Goal: Information Seeking & Learning: Learn about a topic

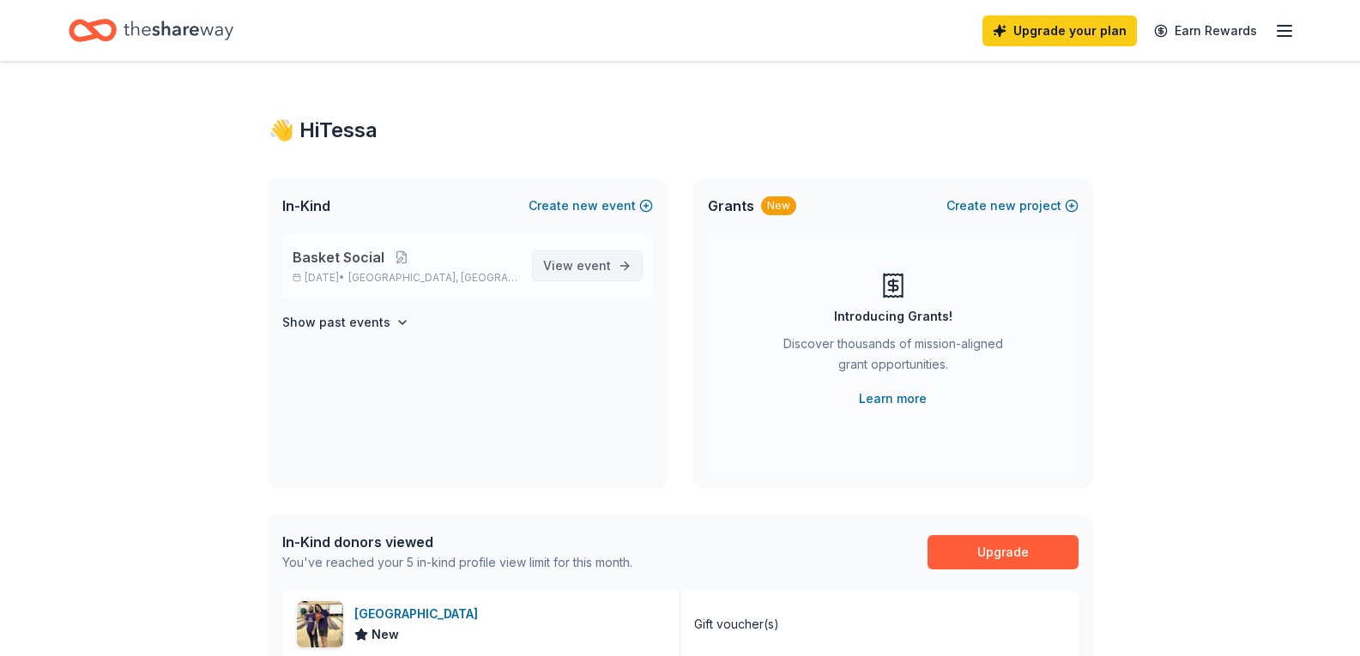
click at [557, 267] on span "View event" at bounding box center [577, 266] width 68 height 21
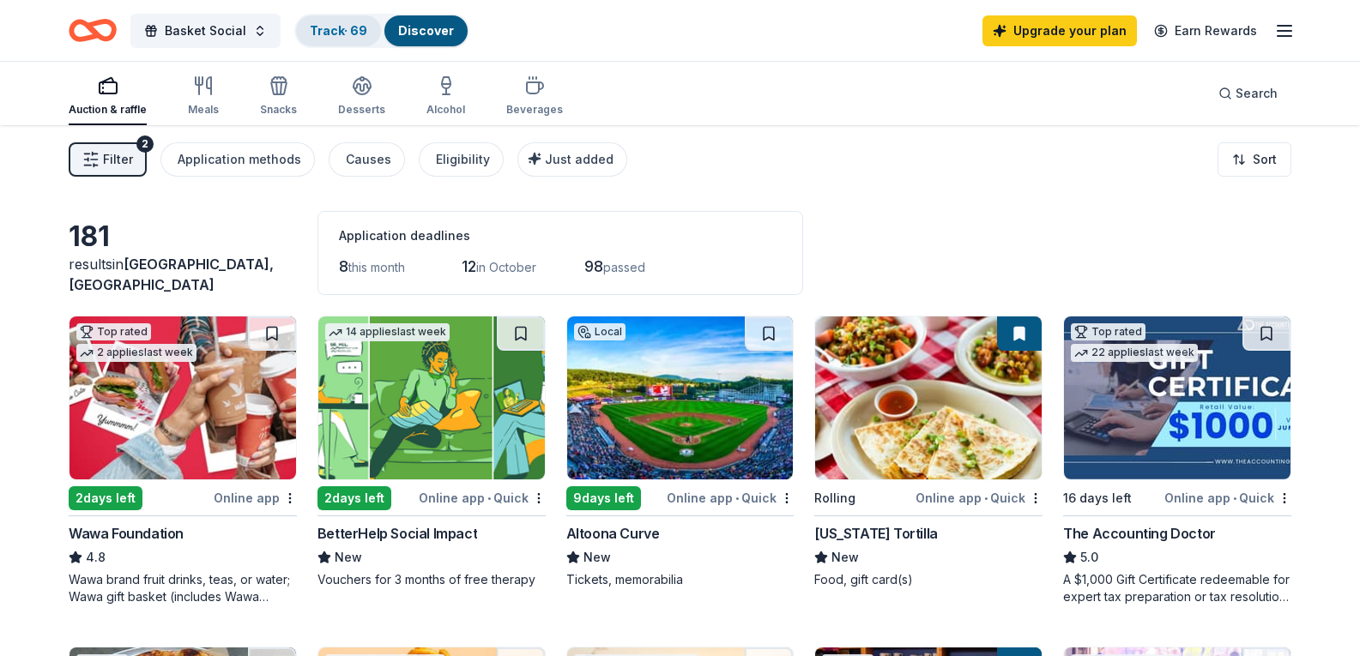
click at [353, 35] on link "Track · 69" at bounding box center [338, 30] width 57 height 15
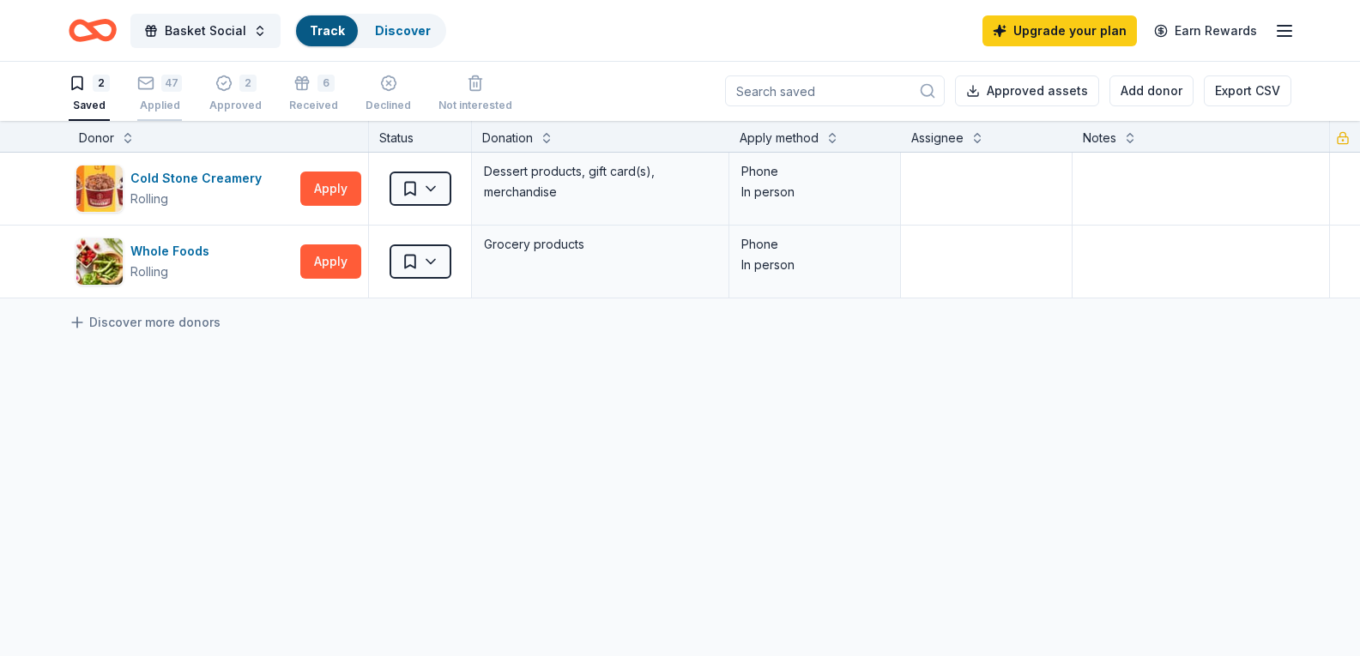
click at [160, 94] on div "47 Applied" at bounding box center [159, 94] width 45 height 38
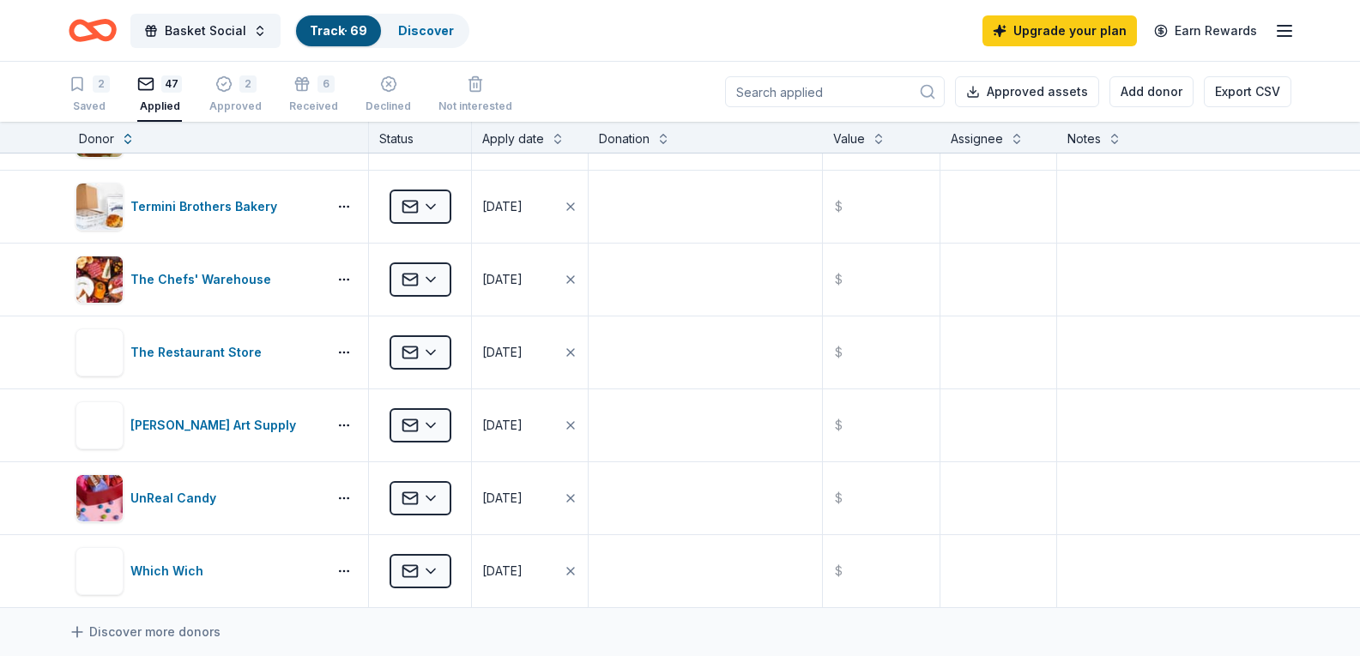
scroll to position [3003, 0]
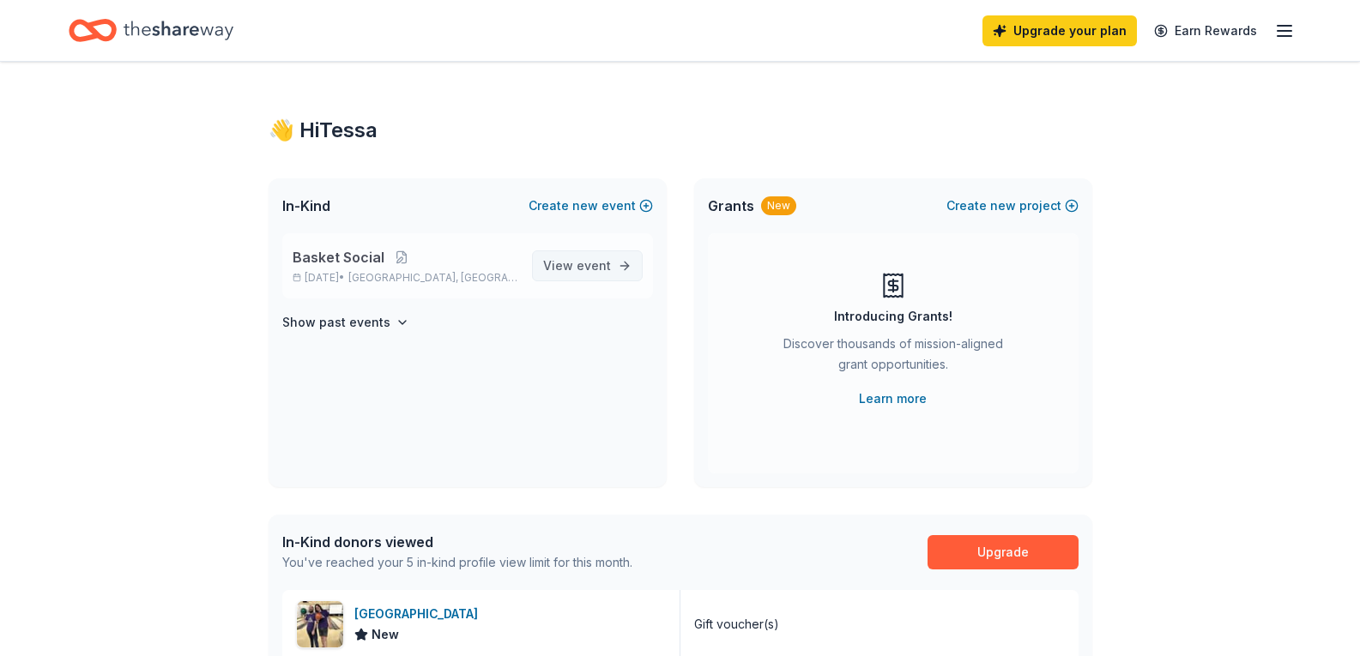
click at [605, 275] on span "View event" at bounding box center [577, 266] width 68 height 21
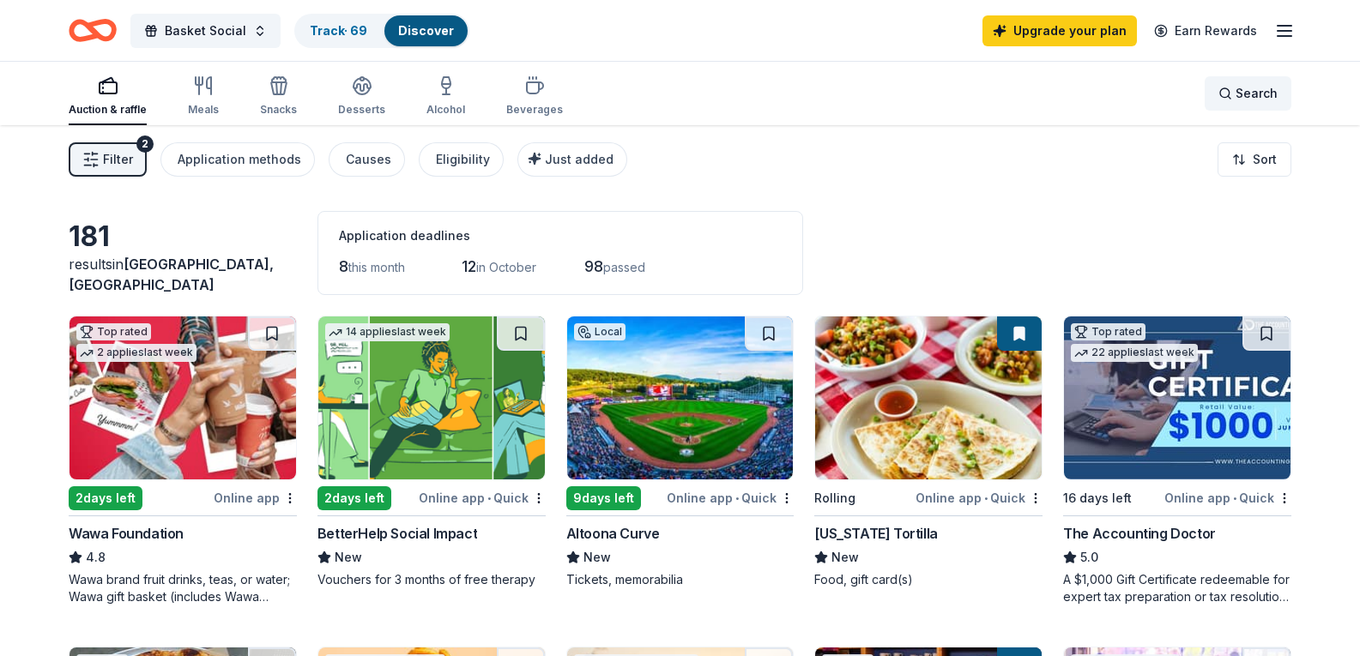
click at [1229, 94] on div "Search" at bounding box center [1247, 93] width 59 height 21
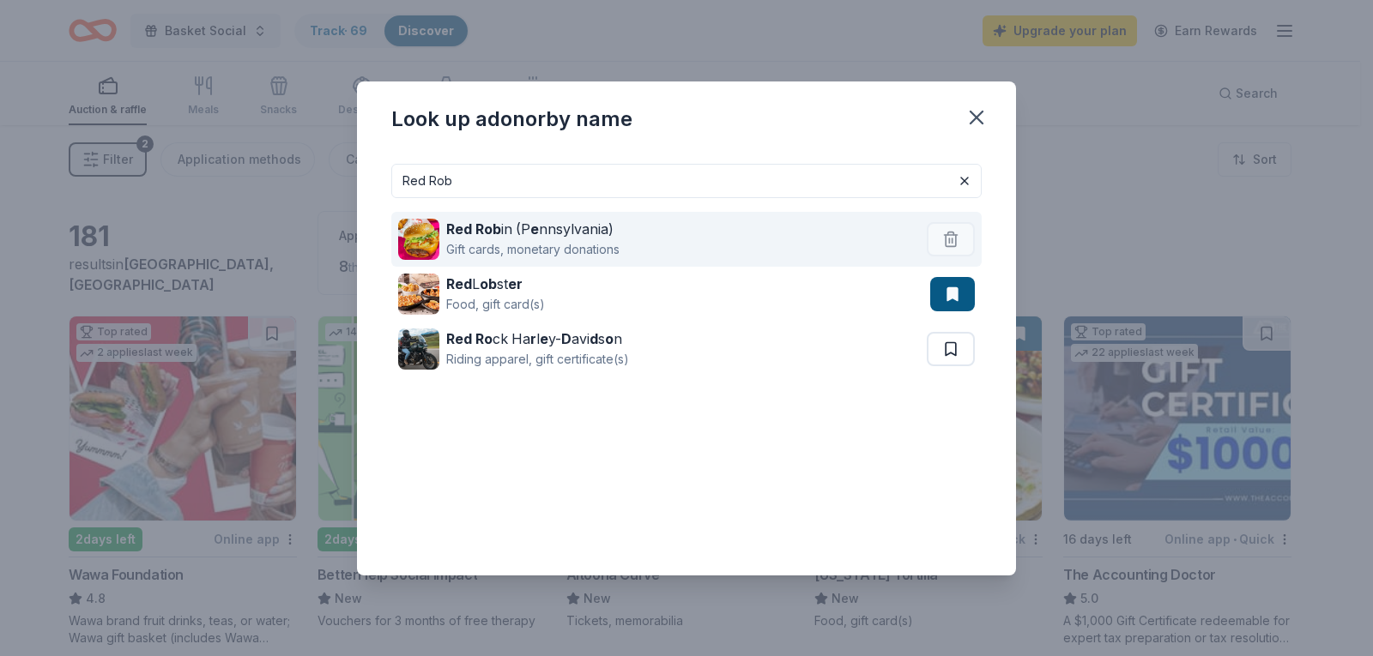
type input "Red Rob"
click at [465, 242] on div "Gift cards, monetary donations" at bounding box center [532, 249] width 173 height 21
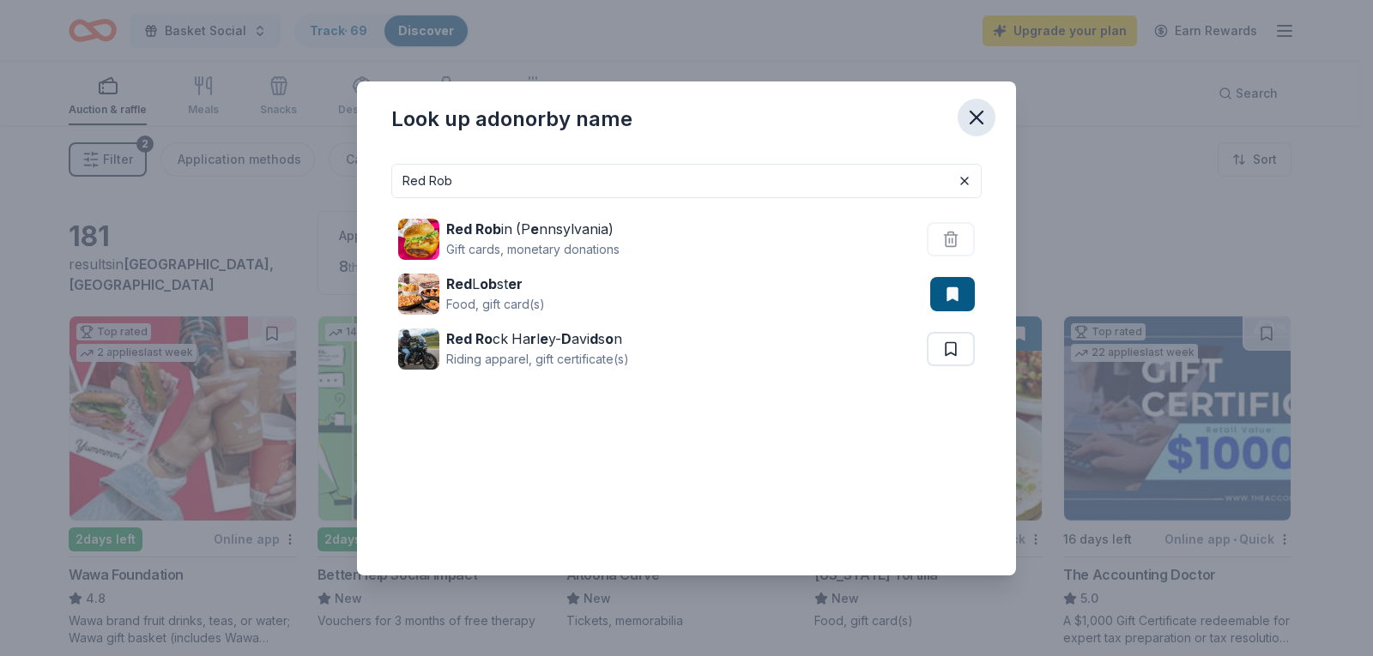
click at [976, 110] on icon "button" at bounding box center [976, 118] width 24 height 24
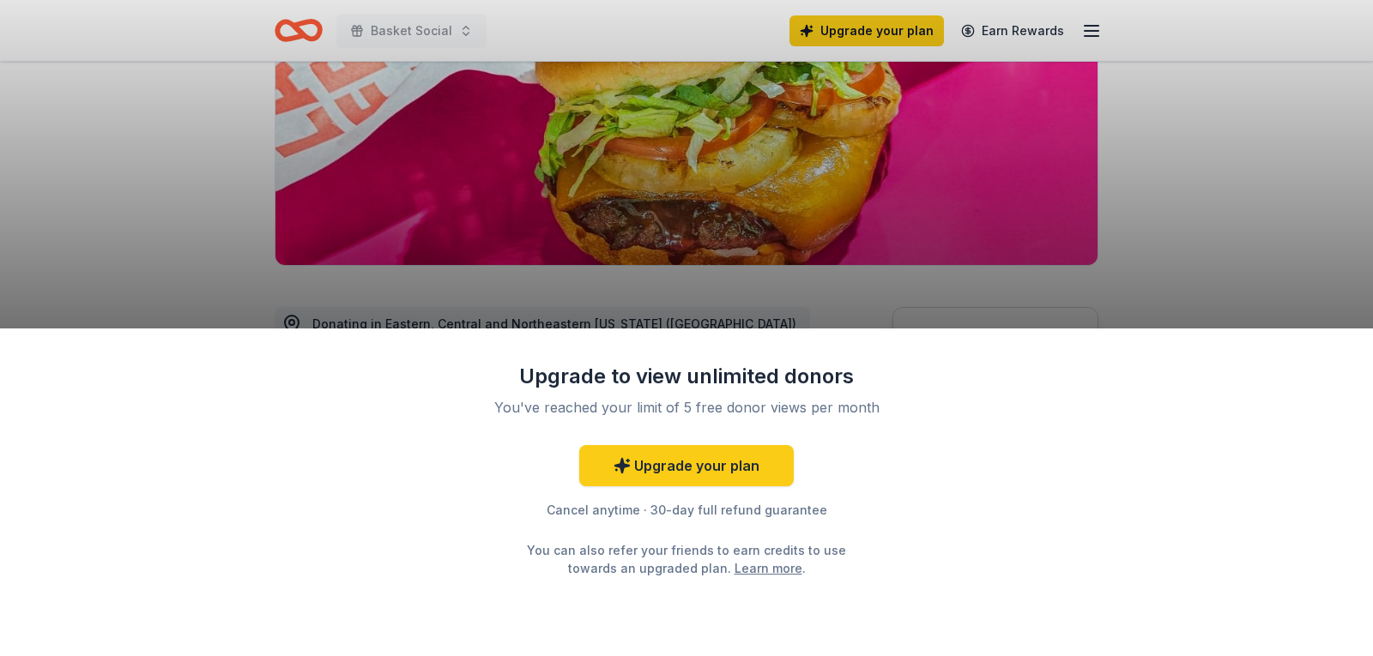
scroll to position [257, 0]
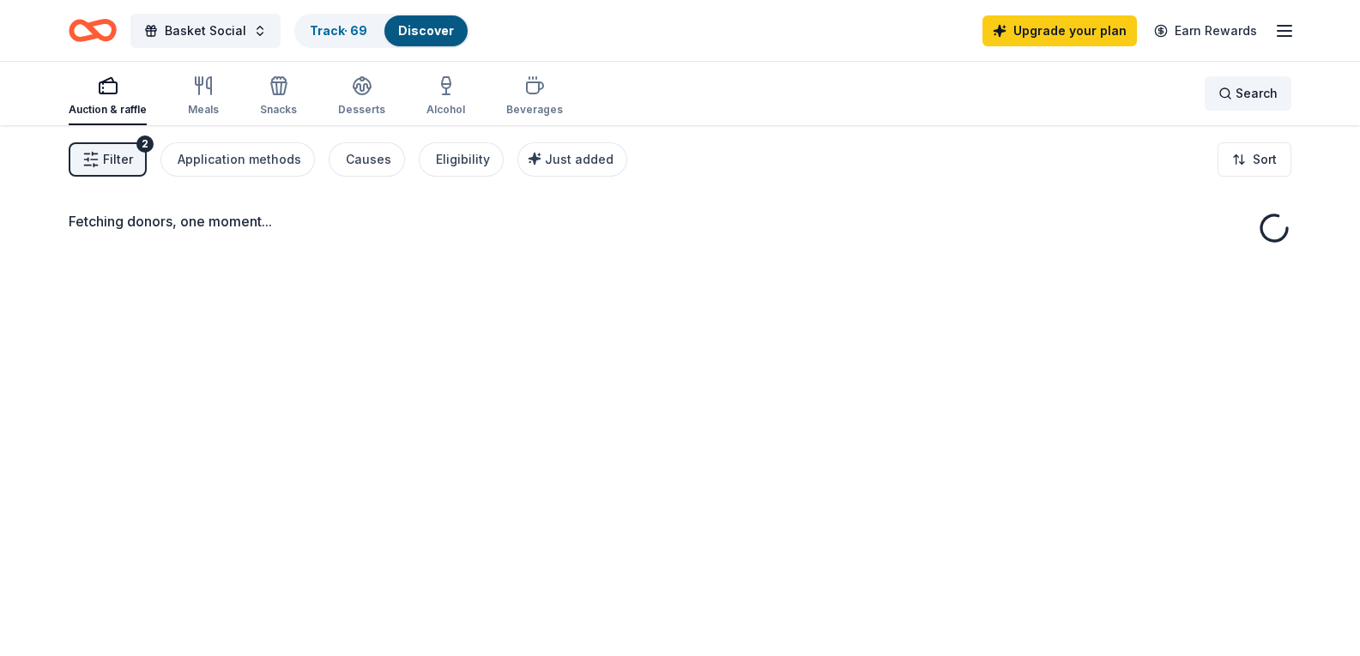
click at [1225, 94] on div "Search" at bounding box center [1247, 93] width 59 height 21
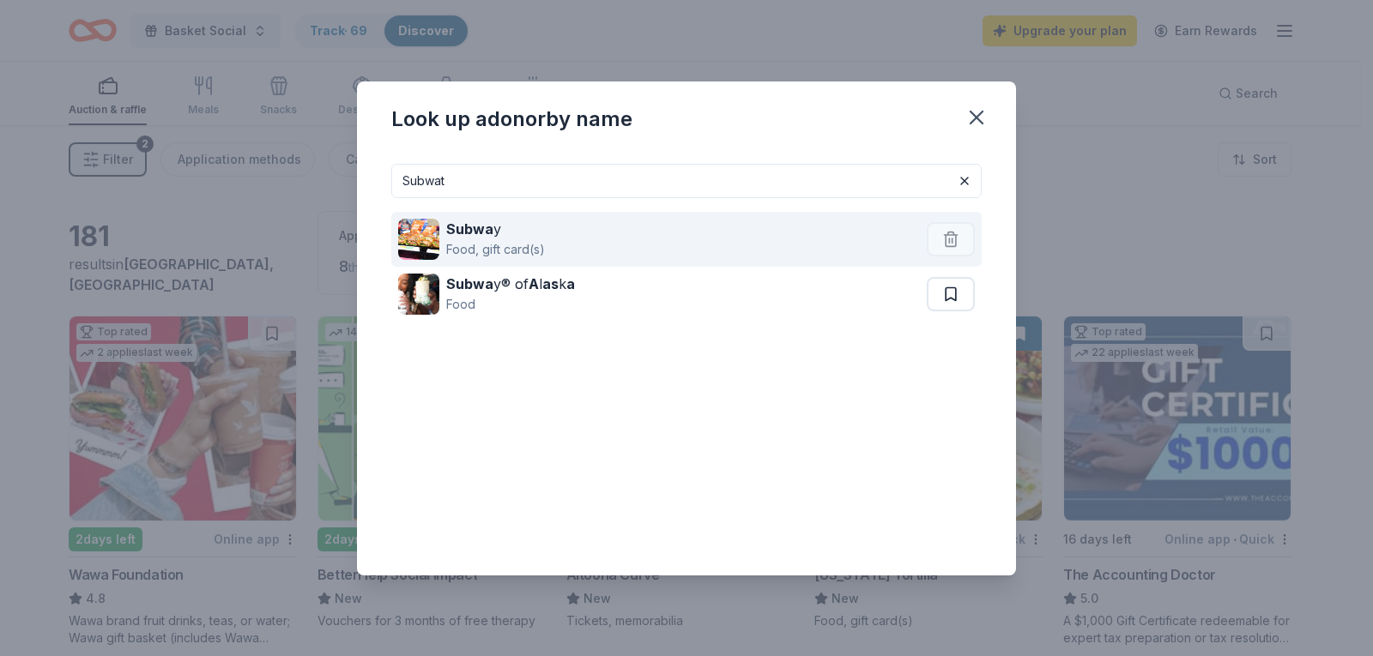
type input "Subwat"
click at [534, 230] on div "Subwa y" at bounding box center [495, 229] width 99 height 21
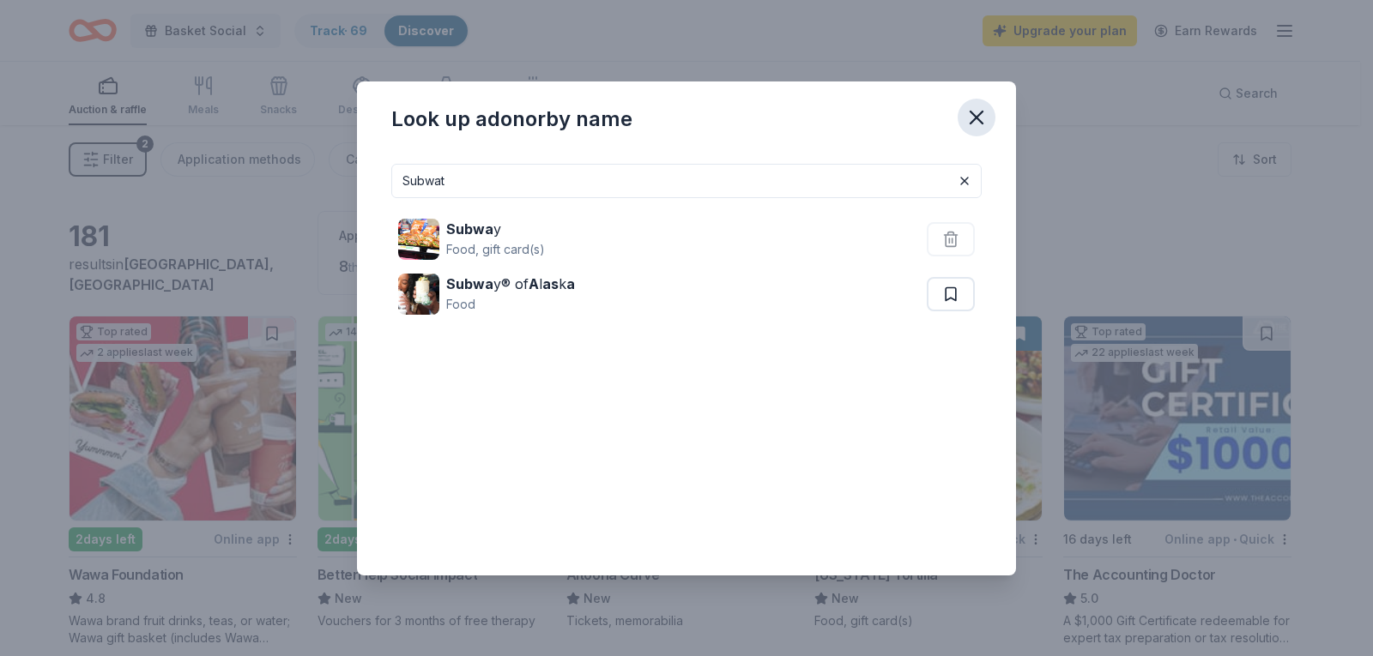
click at [982, 123] on icon "button" at bounding box center [976, 118] width 12 height 12
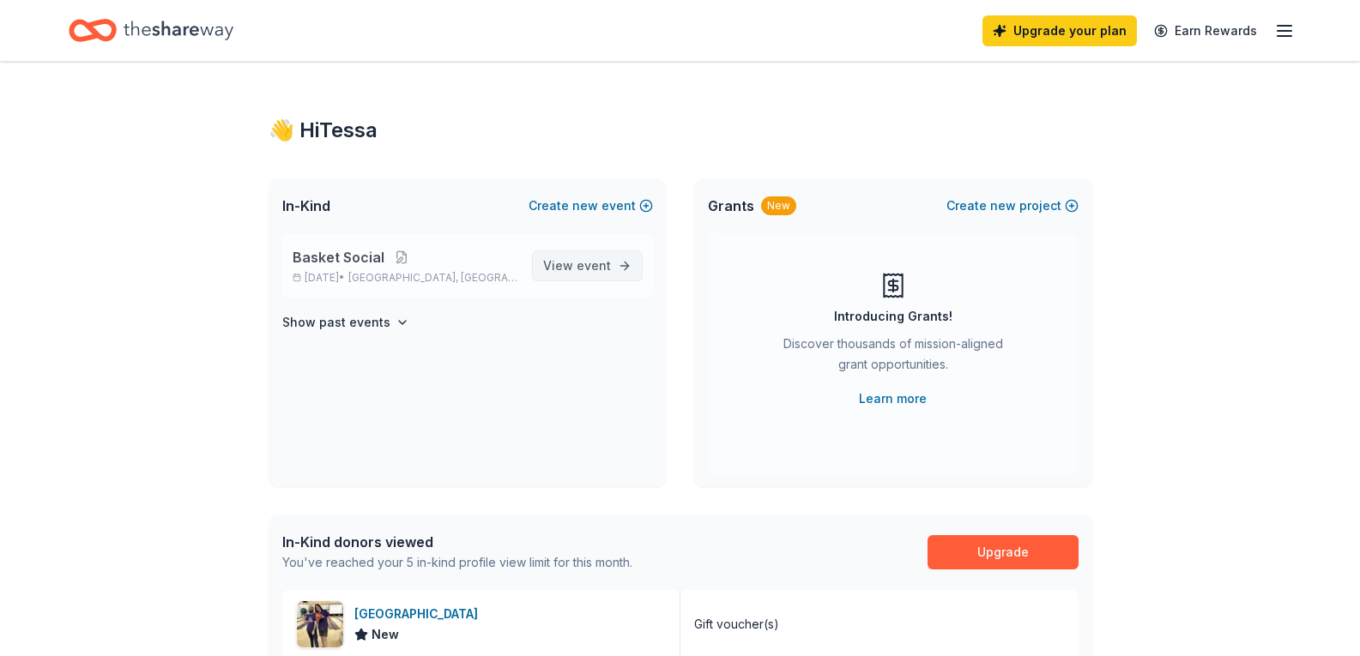
click at [596, 262] on span "event" at bounding box center [593, 265] width 34 height 15
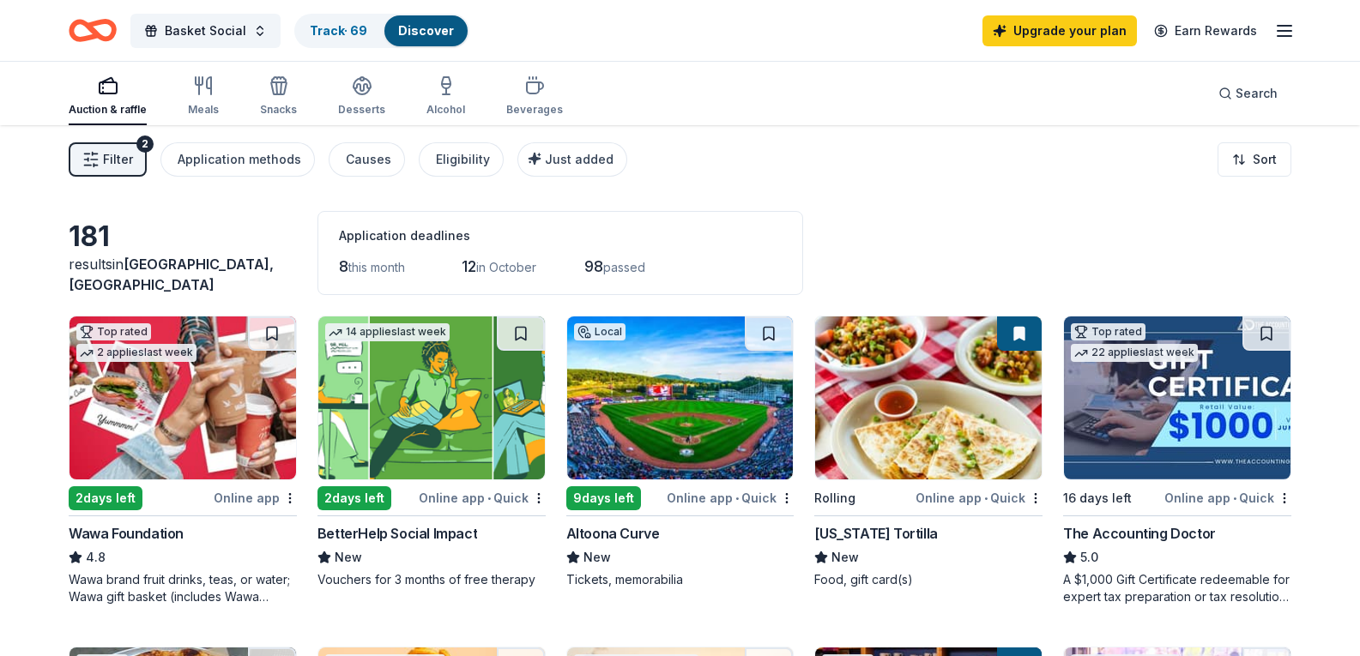
click at [355, 47] on button "Track · 69 Discover" at bounding box center [381, 31] width 175 height 34
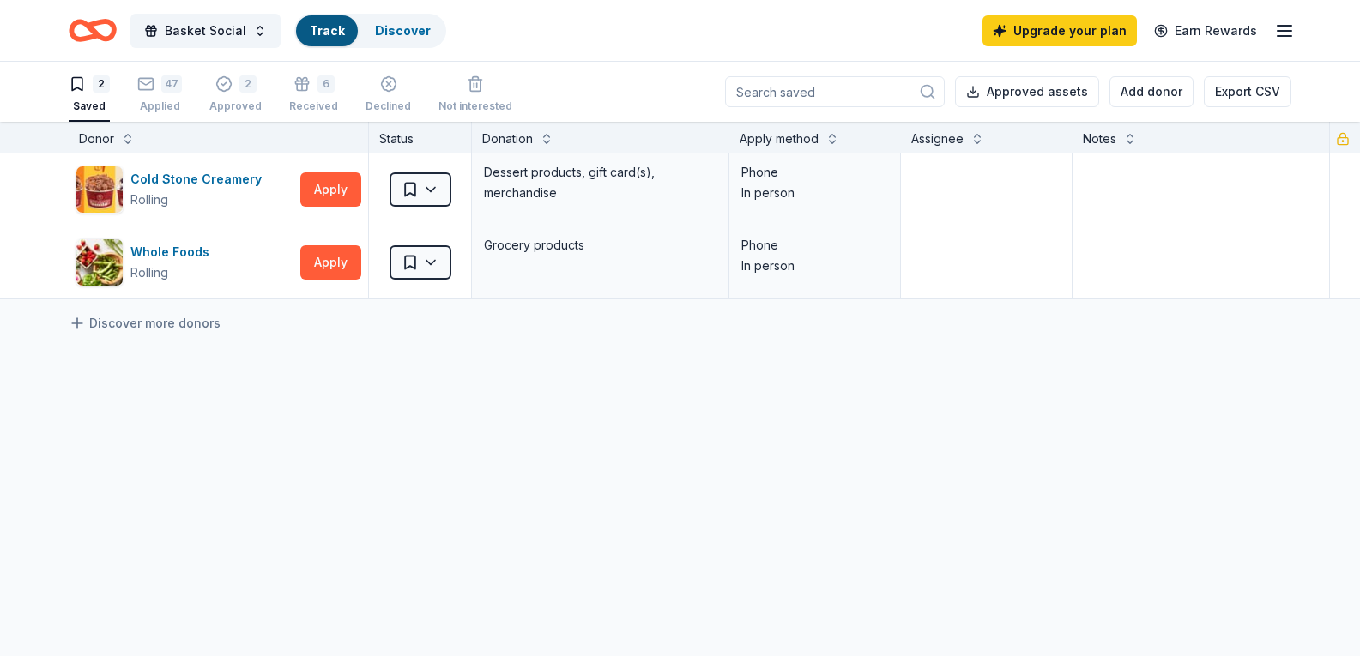
scroll to position [1, 0]
click at [335, 23] on link "Track" at bounding box center [327, 30] width 34 height 15
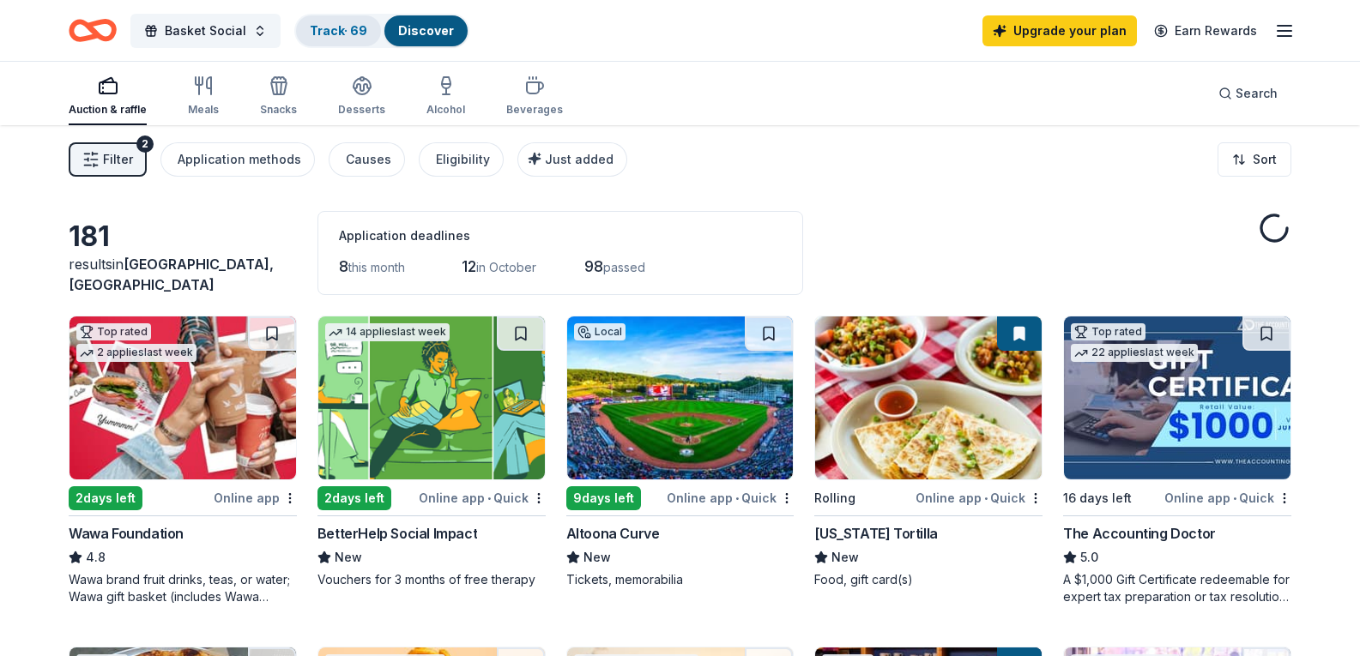
click at [317, 23] on link "Track · 69" at bounding box center [338, 30] width 57 height 15
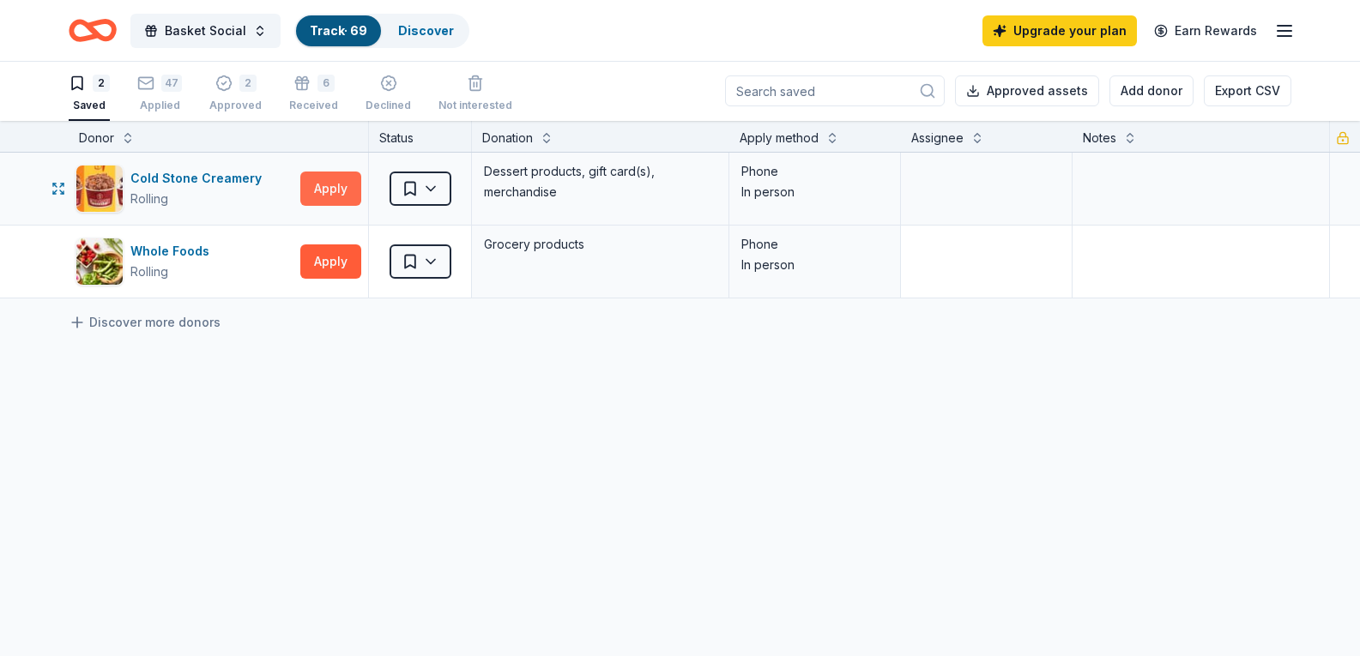
click at [331, 184] on button "Apply" at bounding box center [330, 189] width 61 height 34
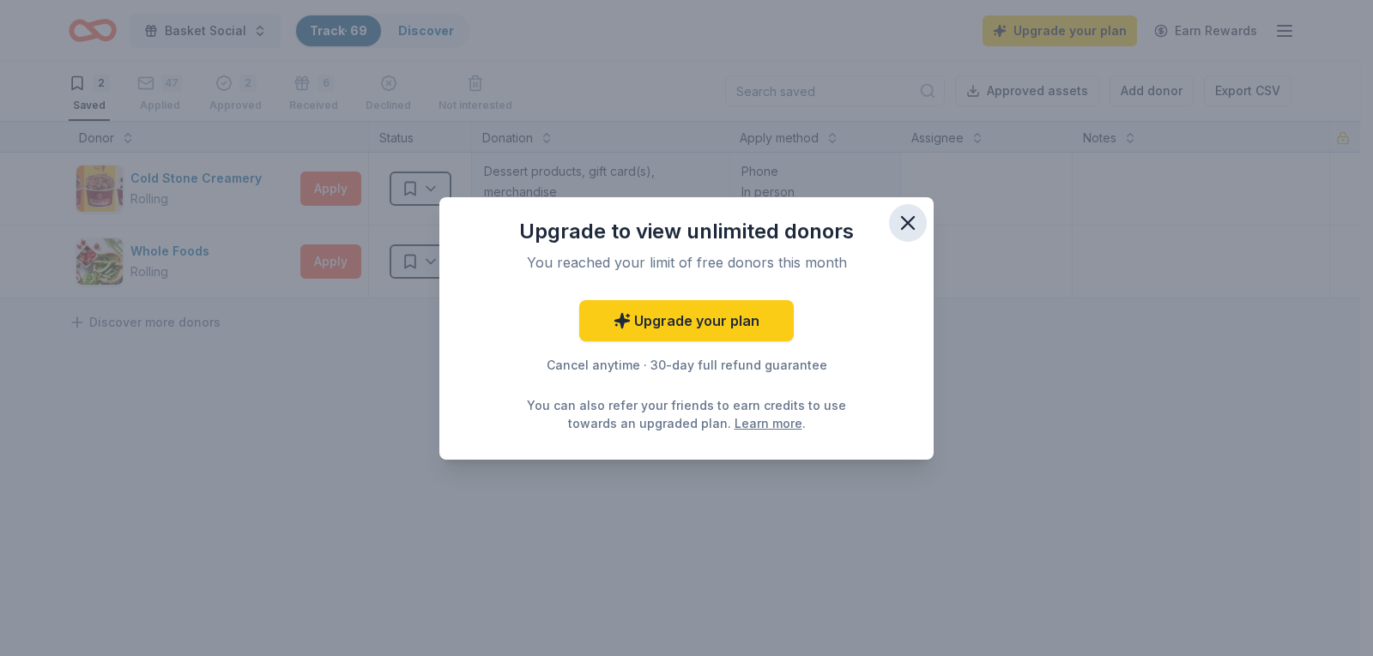
drag, startPoint x: 911, startPoint y: 229, endPoint x: 895, endPoint y: 224, distance: 17.1
click at [906, 227] on icon "button" at bounding box center [908, 223] width 24 height 24
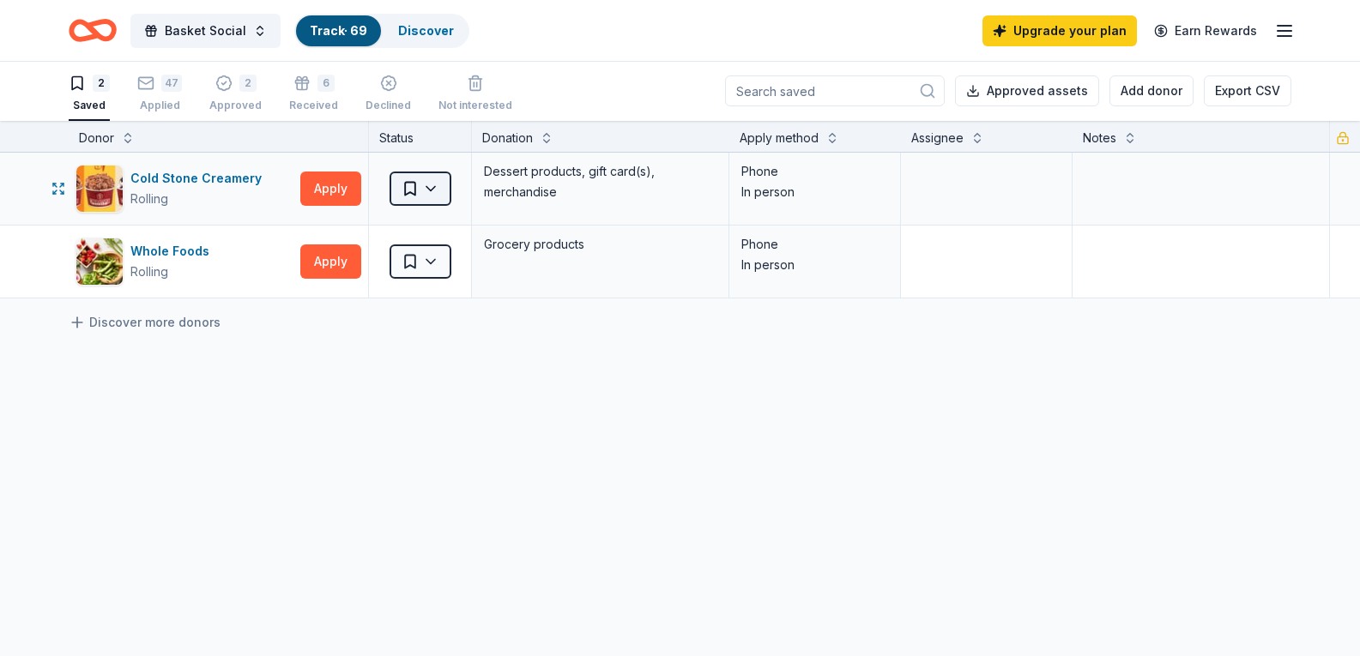
click at [424, 191] on html "Basket Social Track · 69 Discover Upgrade your plan Earn Rewards 2 Saved 47 App…" at bounding box center [680, 327] width 1360 height 656
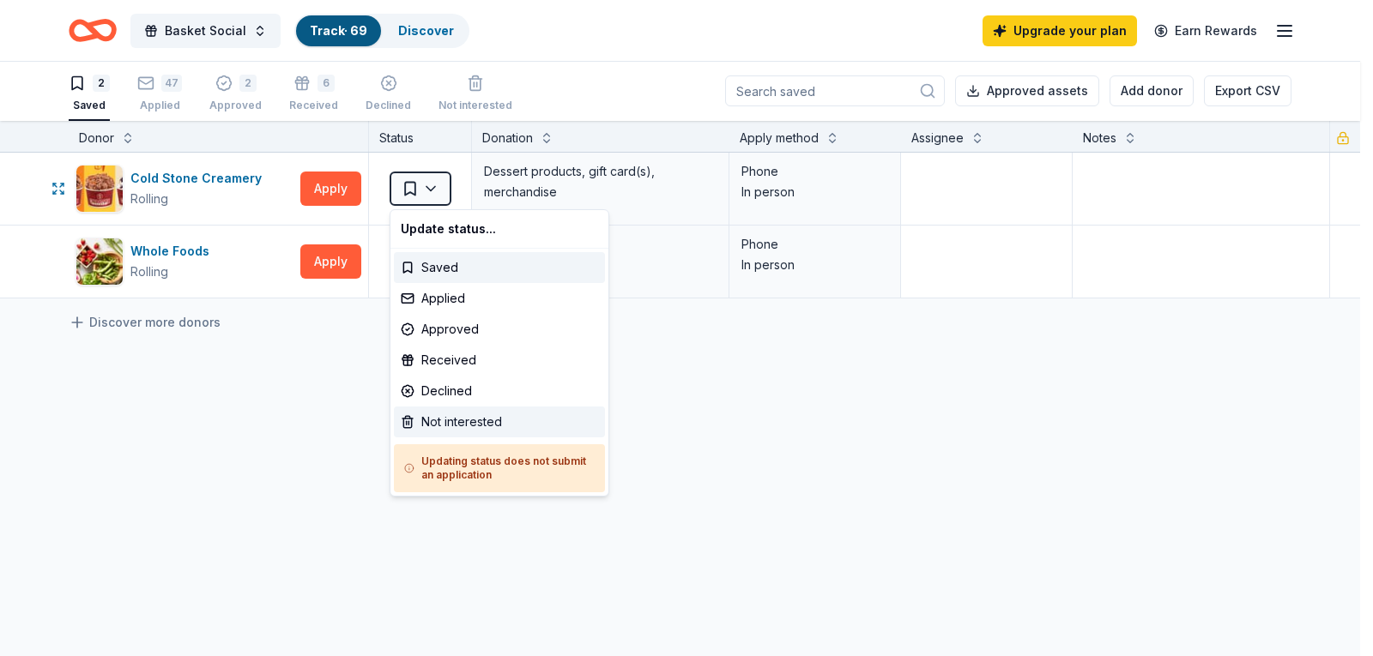
click at [454, 419] on div "Not interested" at bounding box center [499, 422] width 211 height 31
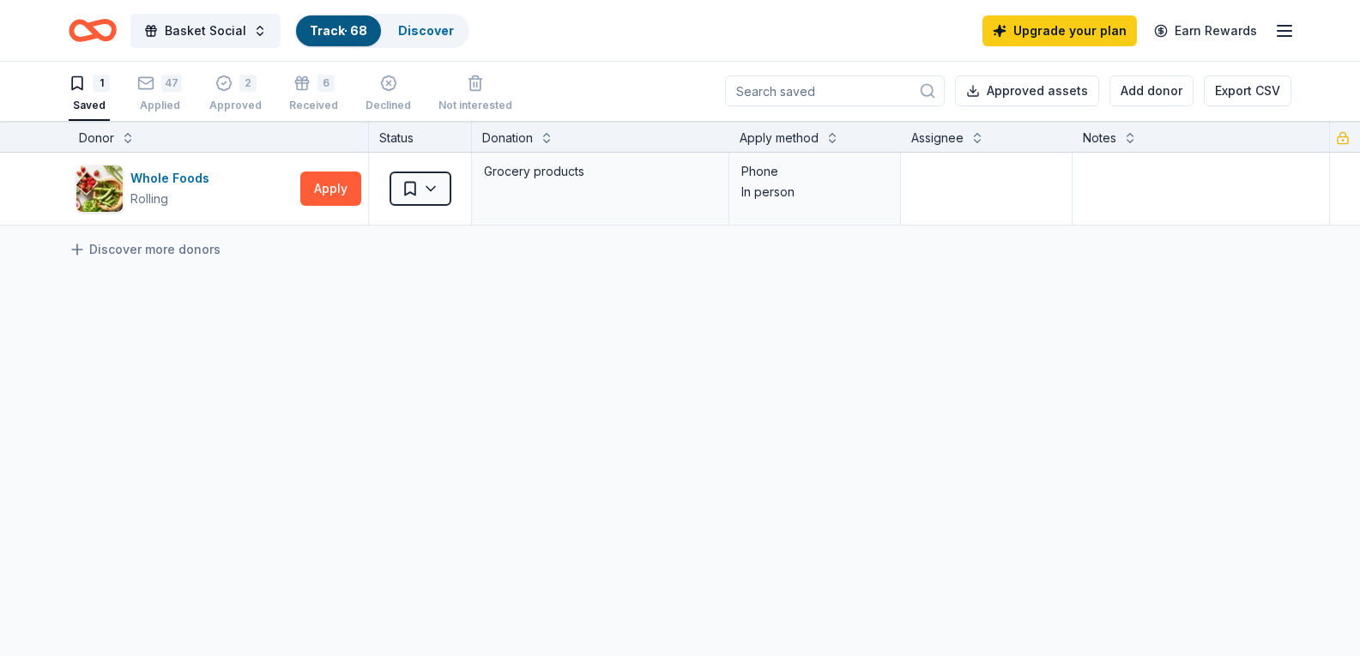
drag, startPoint x: 15, startPoint y: 35, endPoint x: 35, endPoint y: 28, distance: 21.7
click at [15, 35] on div "Basket Social Track · 68 Discover Upgrade your plan Earn Rewards" at bounding box center [680, 30] width 1360 height 61
click at [550, 29] on div "Basket Social Track · 68 Discover Upgrade your plan Earn Rewards" at bounding box center [680, 30] width 1222 height 40
click at [470, 86] on icon "button" at bounding box center [475, 84] width 10 height 11
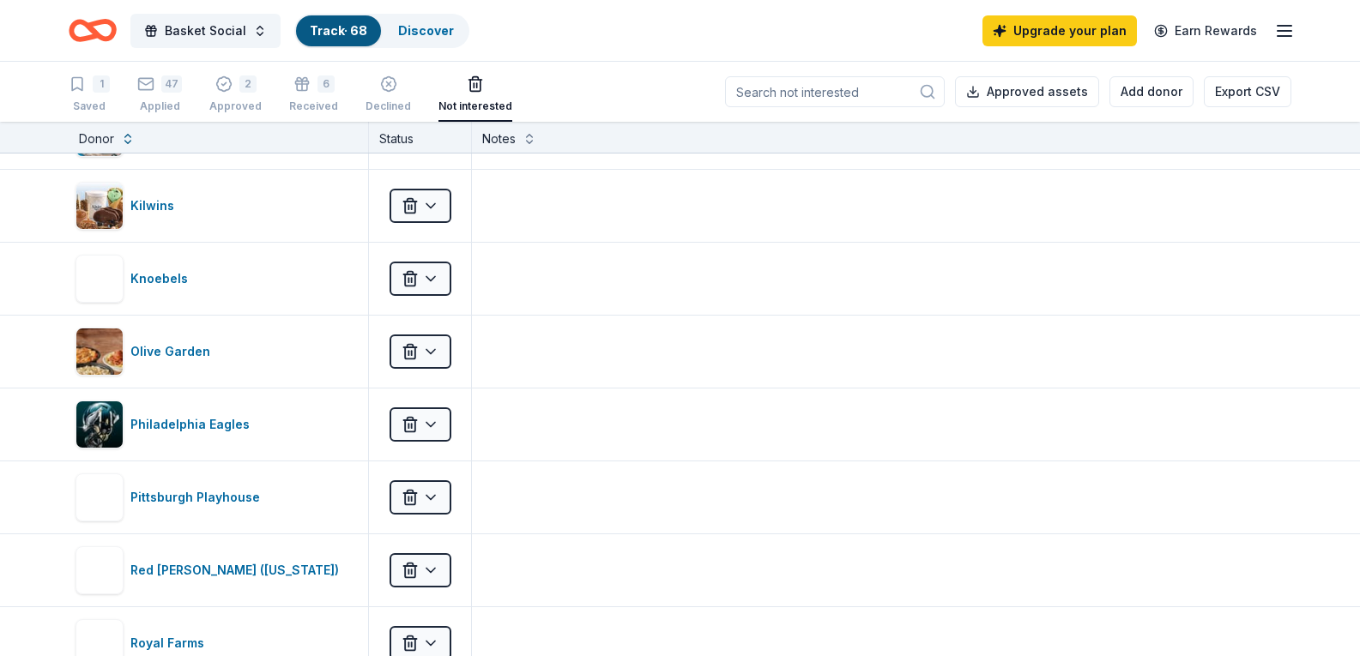
scroll to position [1373, 0]
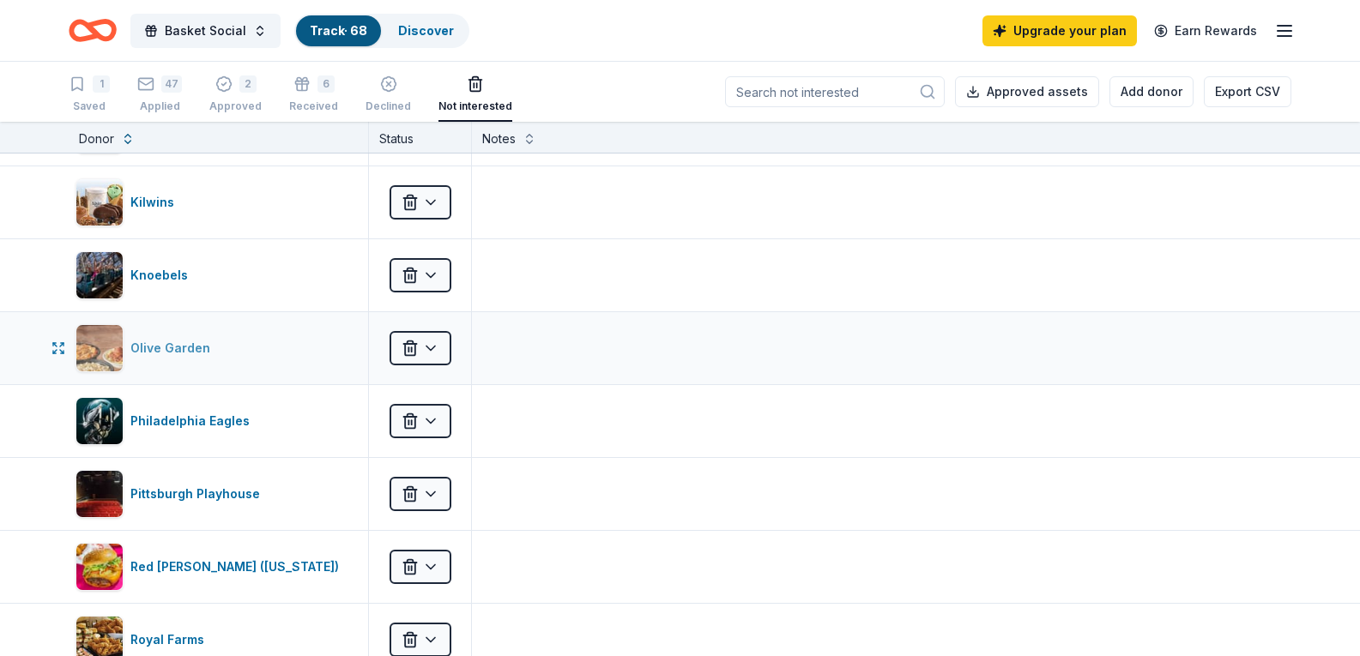
click at [182, 344] on div "Olive Garden" at bounding box center [173, 348] width 87 height 21
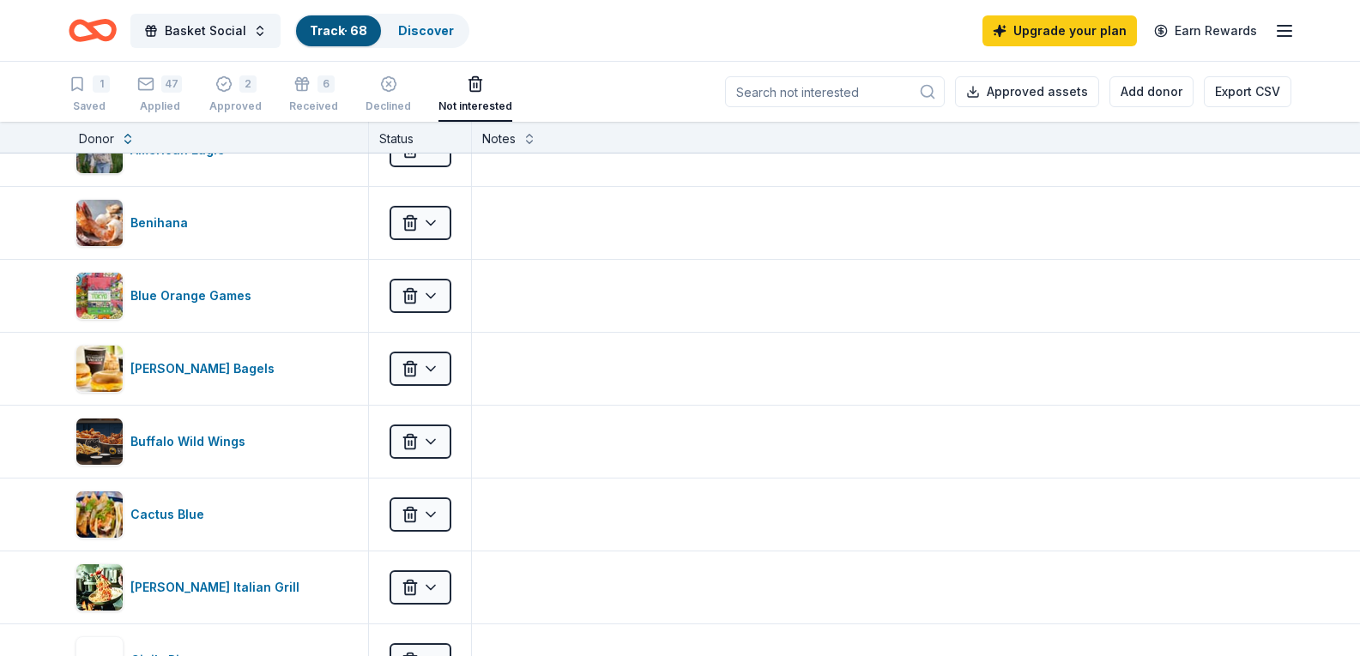
scroll to position [0, 0]
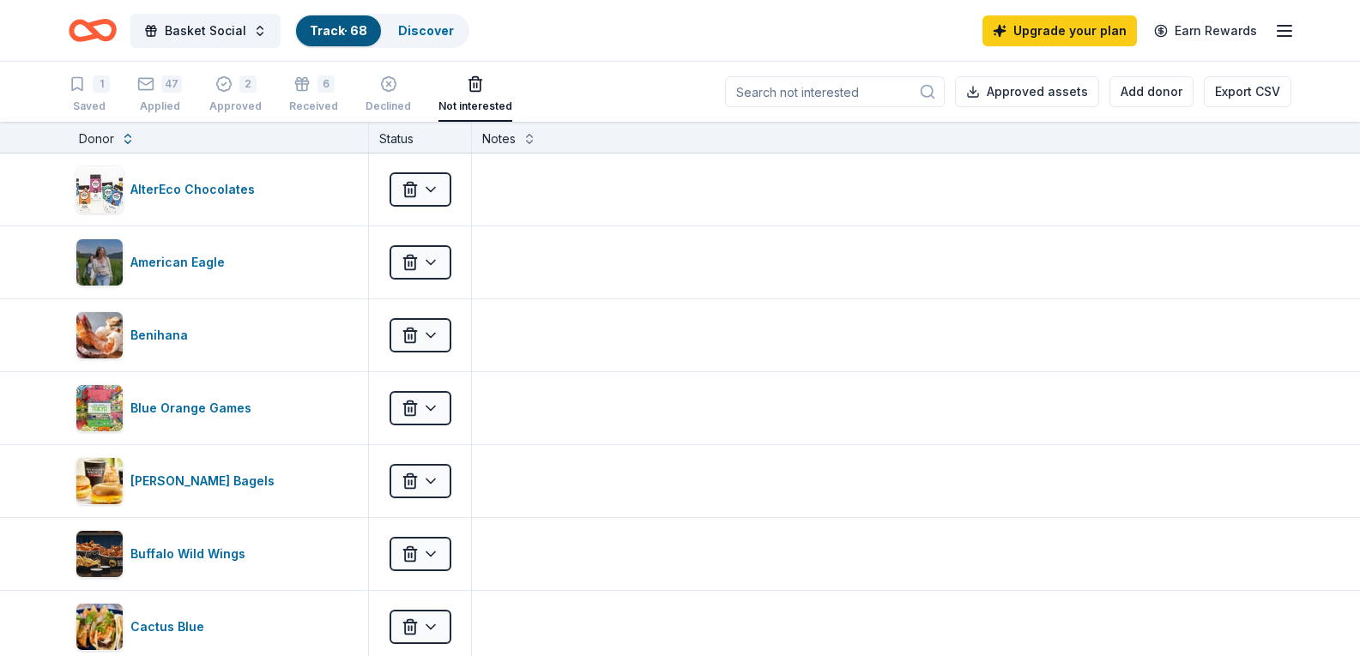
drag, startPoint x: 149, startPoint y: 77, endPoint x: 342, endPoint y: 8, distance: 205.1
click at [149, 77] on icon "button" at bounding box center [145, 83] width 17 height 17
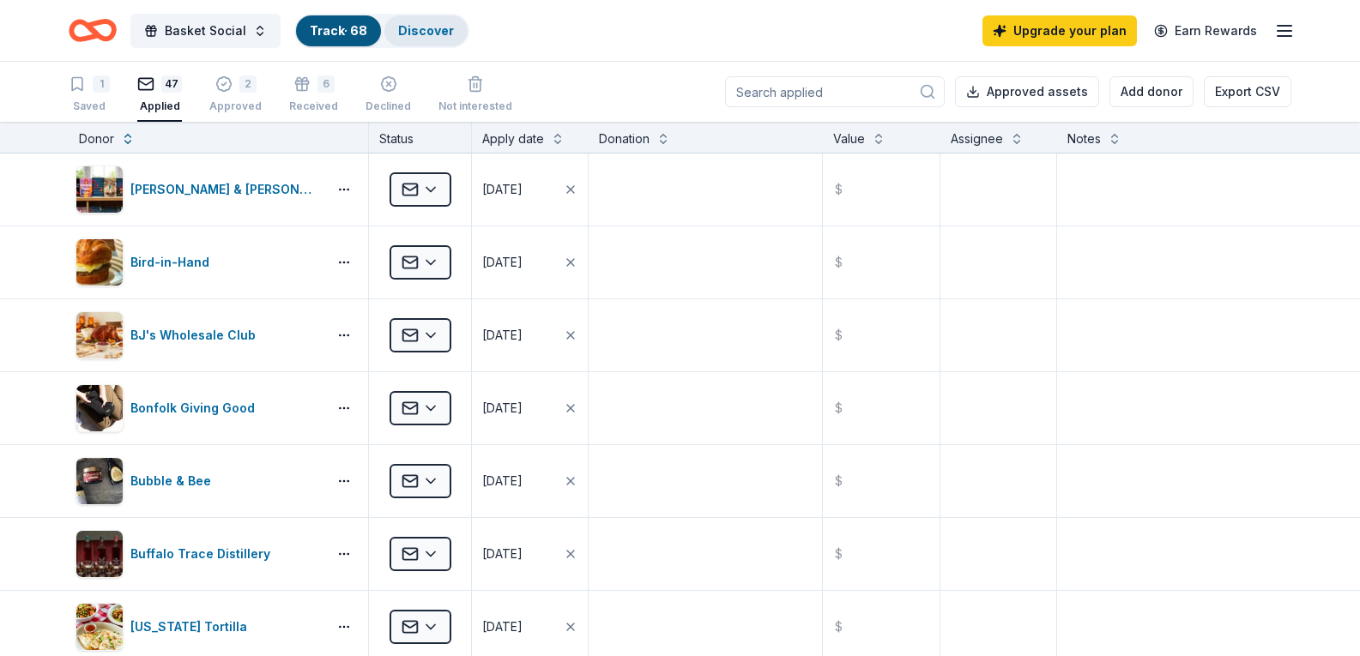
click at [438, 21] on div "Discover" at bounding box center [425, 30] width 83 height 31
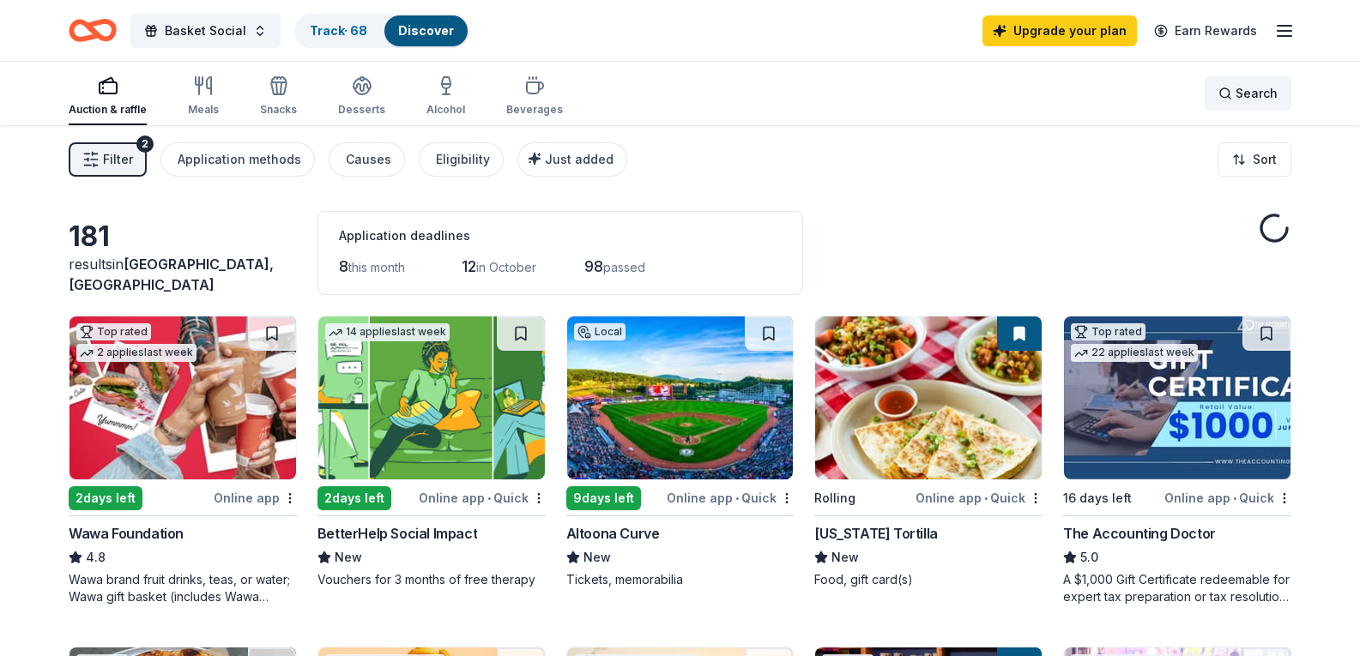
click at [1231, 96] on div "Search" at bounding box center [1247, 93] width 59 height 21
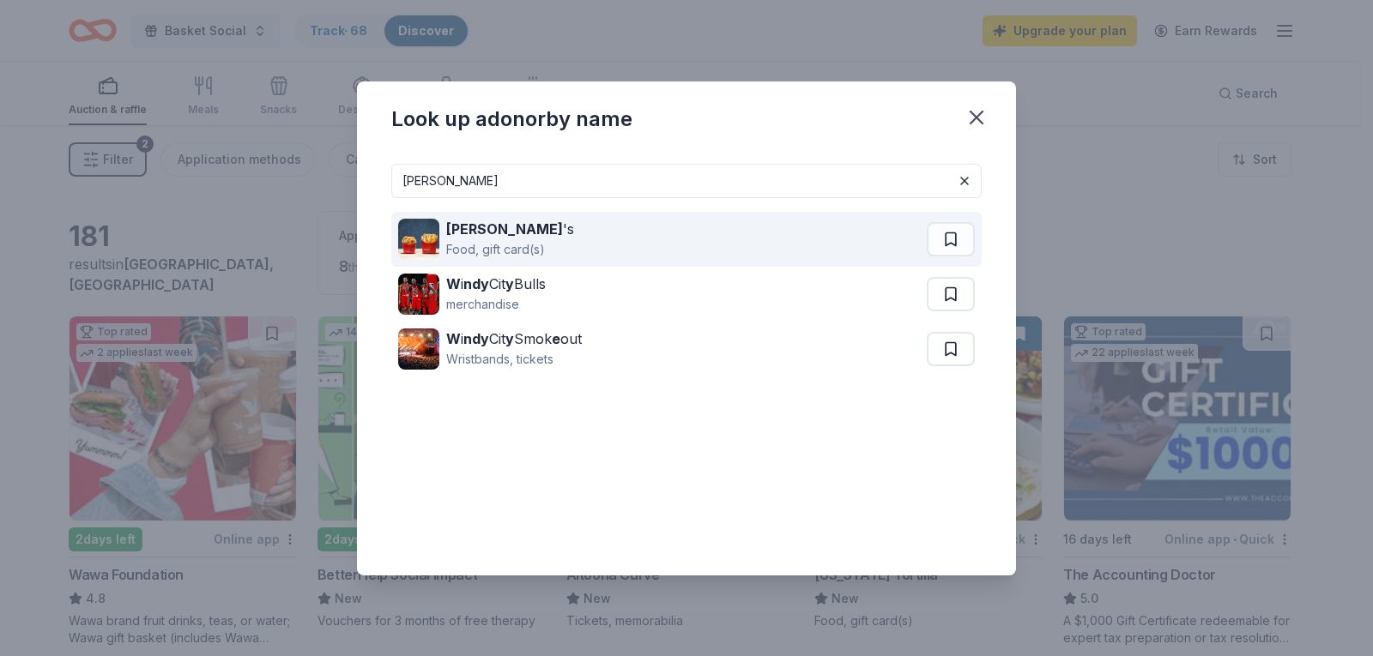
type input "Wendy"
click at [561, 238] on div "Wendy 's Food, gift card(s)" at bounding box center [662, 239] width 528 height 55
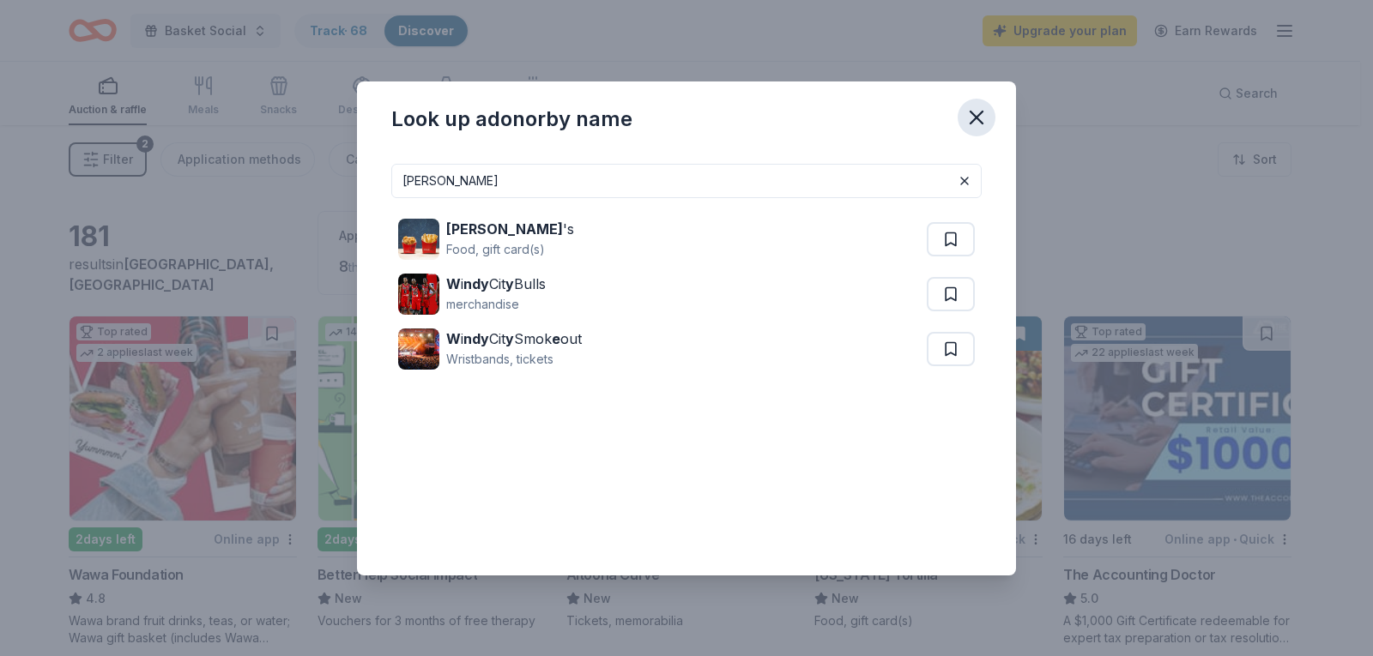
click at [981, 118] on icon "button" at bounding box center [976, 118] width 24 height 24
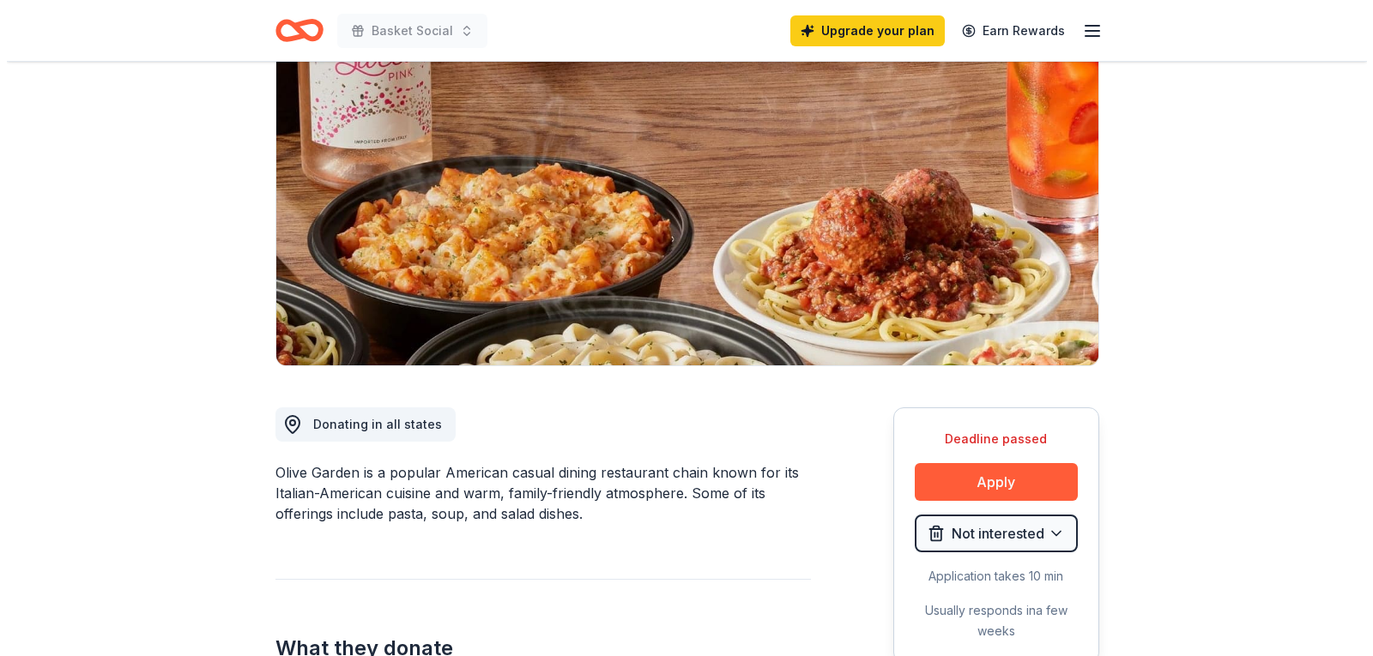
scroll to position [172, 0]
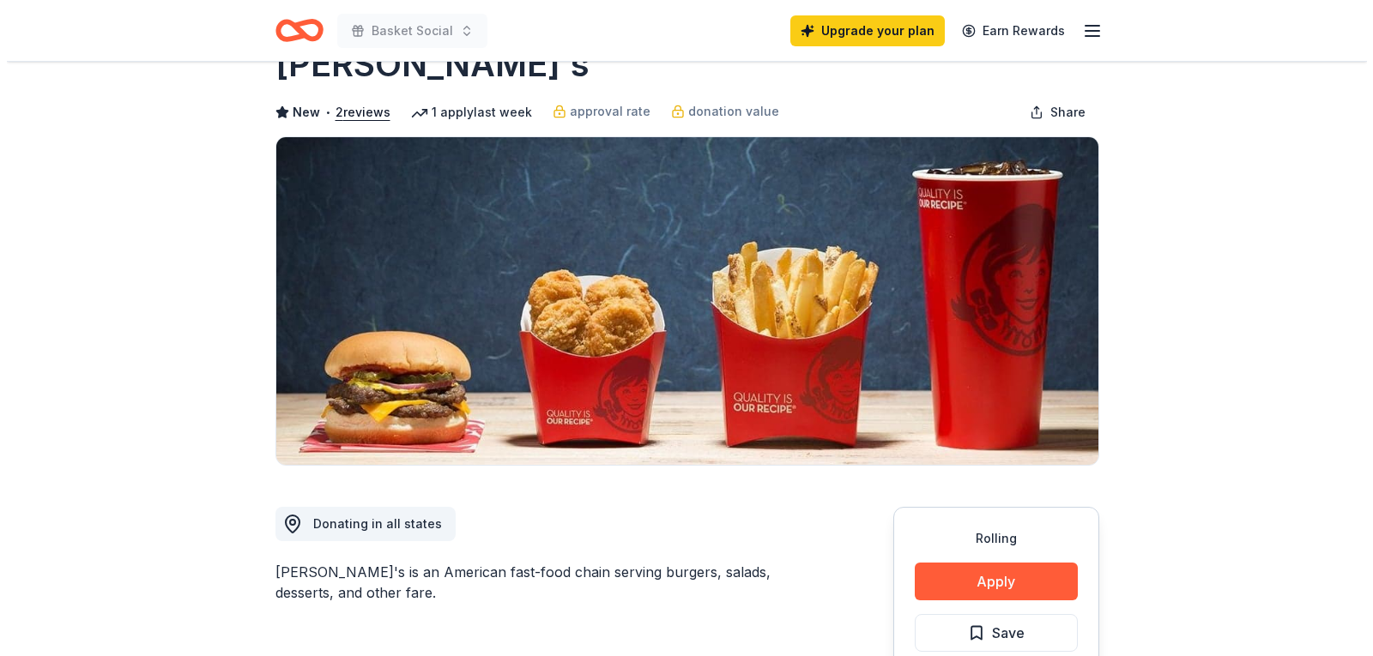
scroll to position [86, 0]
